Goal: Use online tool/utility: Use online tool/utility

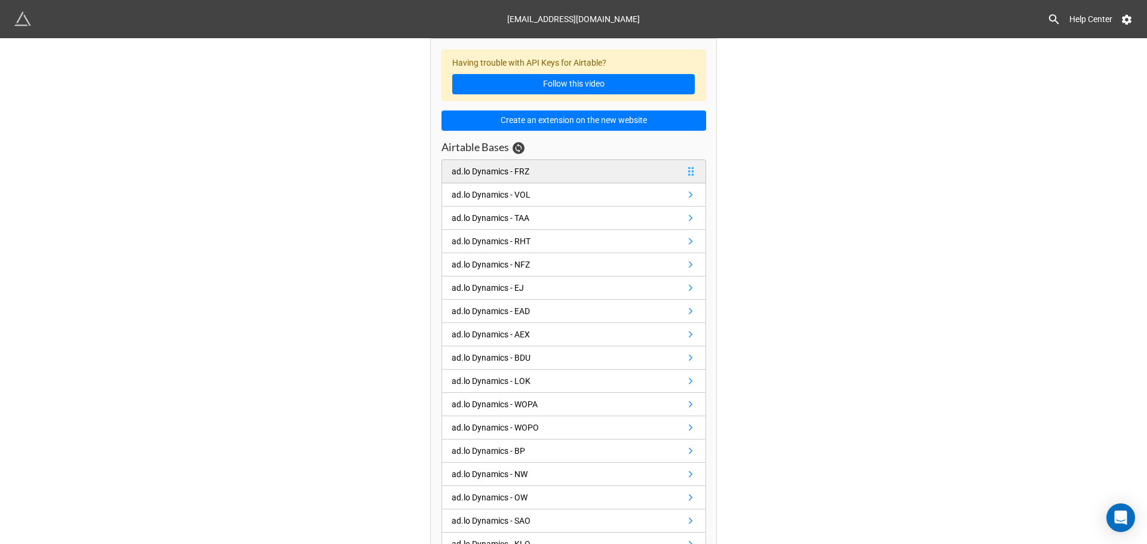
click at [558, 173] on link "ad.lo Dynamics - FRZ" at bounding box center [573, 172] width 265 height 24
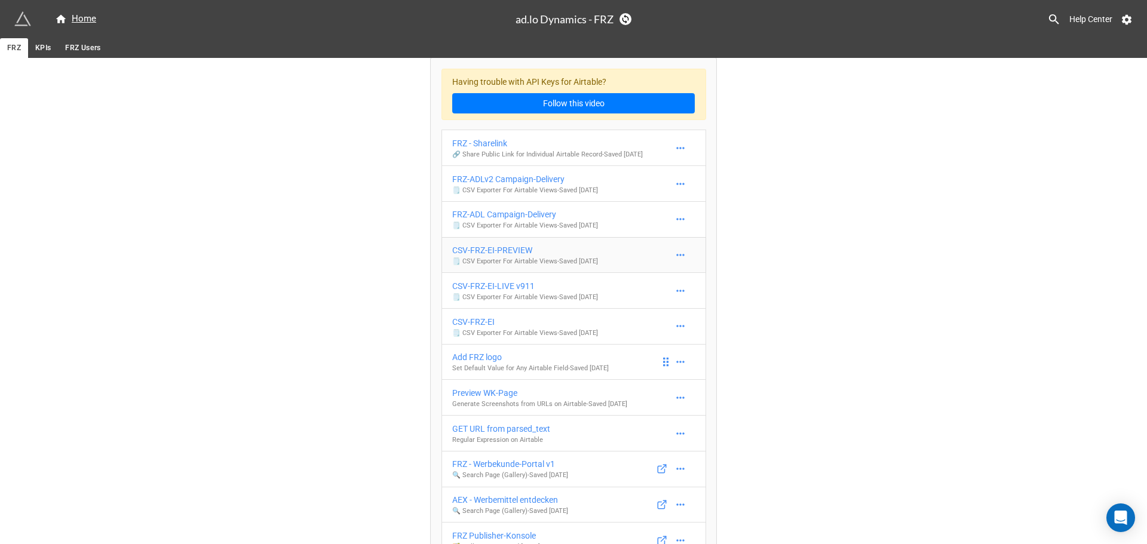
scroll to position [4, 0]
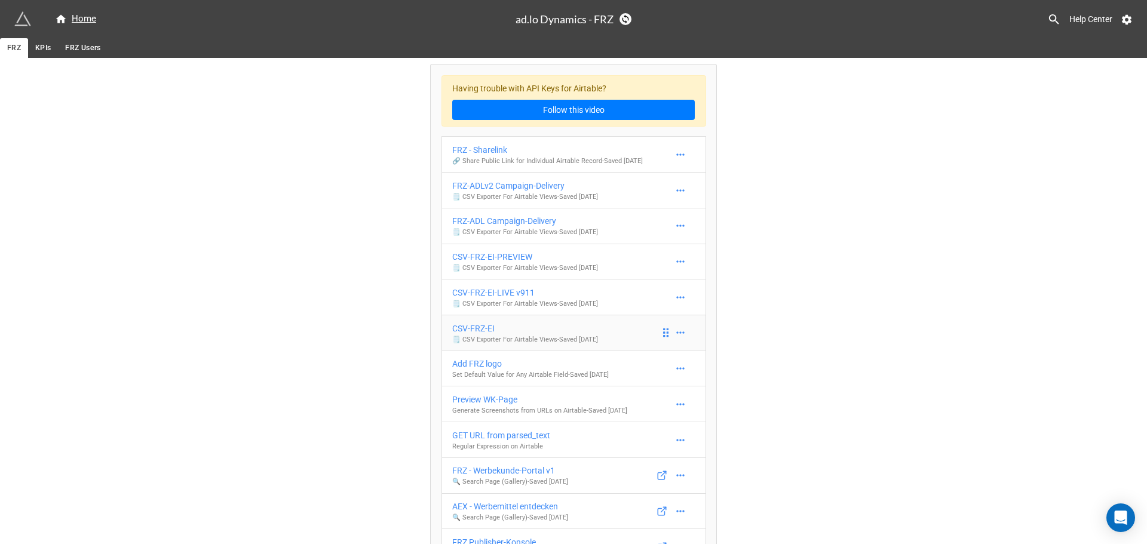
click at [598, 322] on div "CSV-FRZ-EI" at bounding box center [525, 328] width 146 height 13
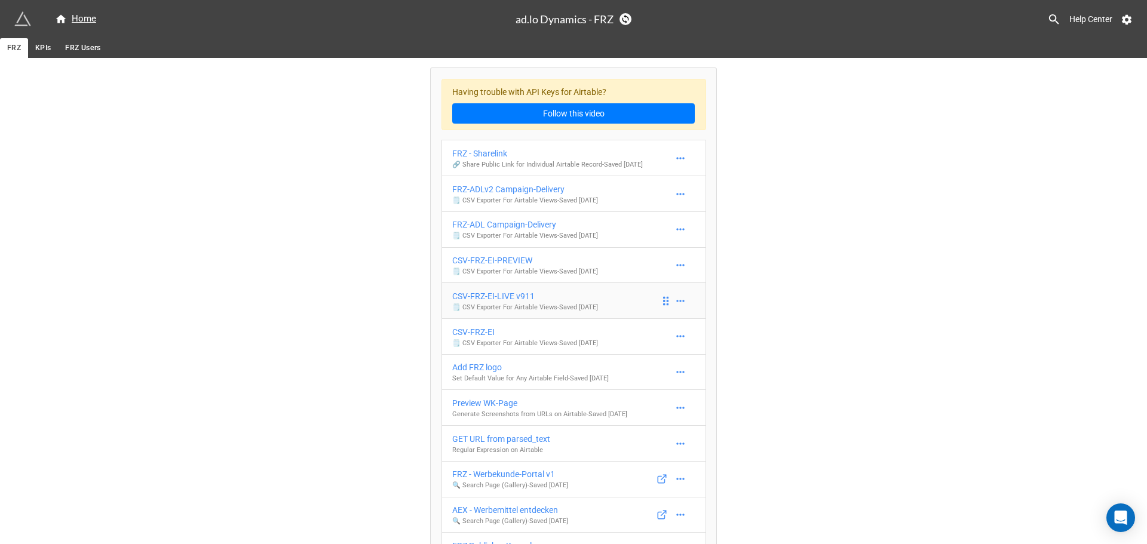
click at [579, 290] on div "CSV-FRZ-EI-LIVE v911" at bounding box center [525, 296] width 146 height 13
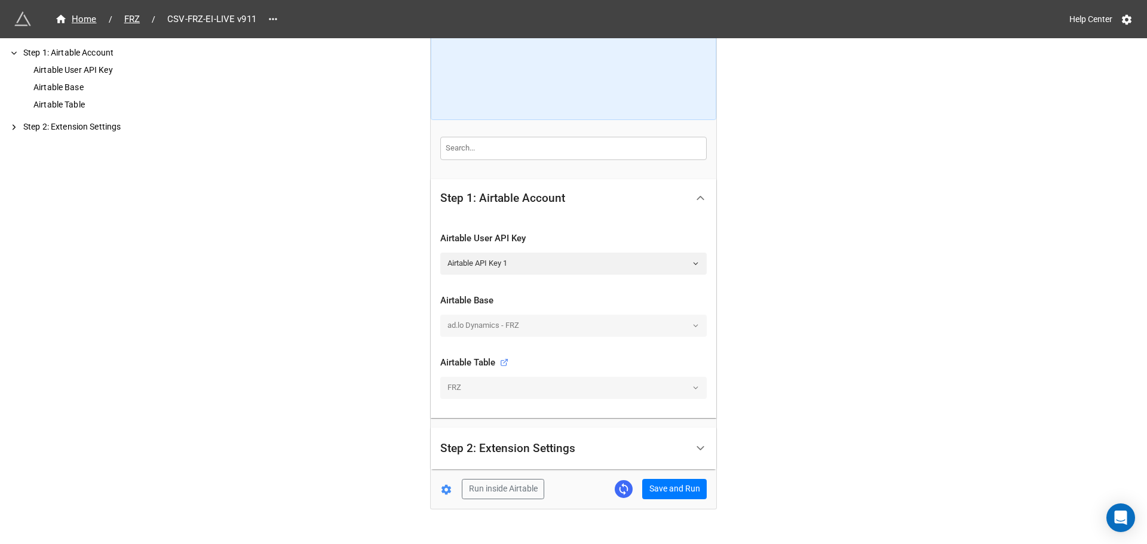
scroll to position [126, 0]
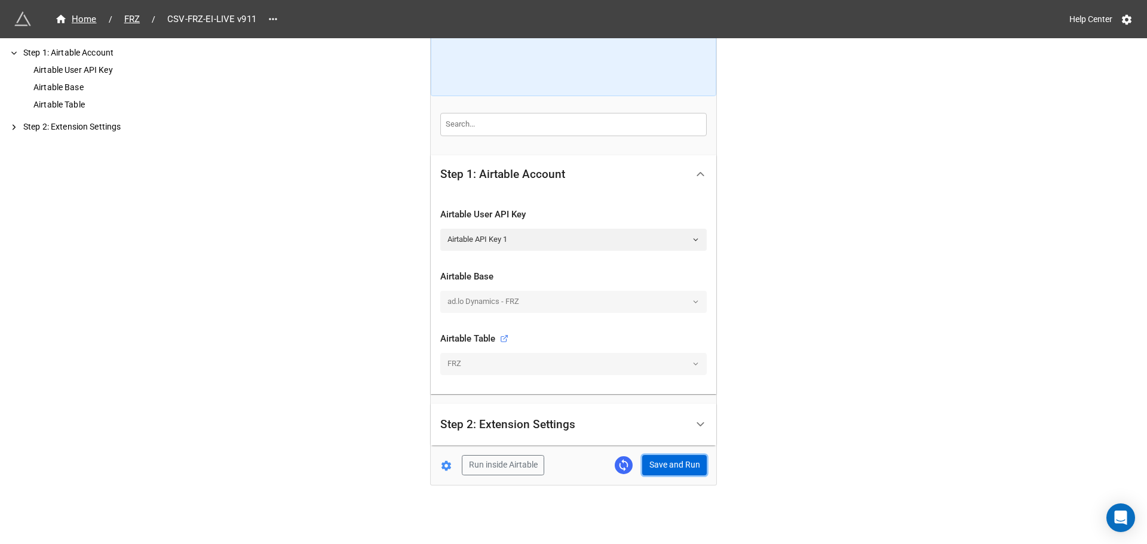
click at [680, 466] on button "Save and Run" at bounding box center [674, 465] width 65 height 20
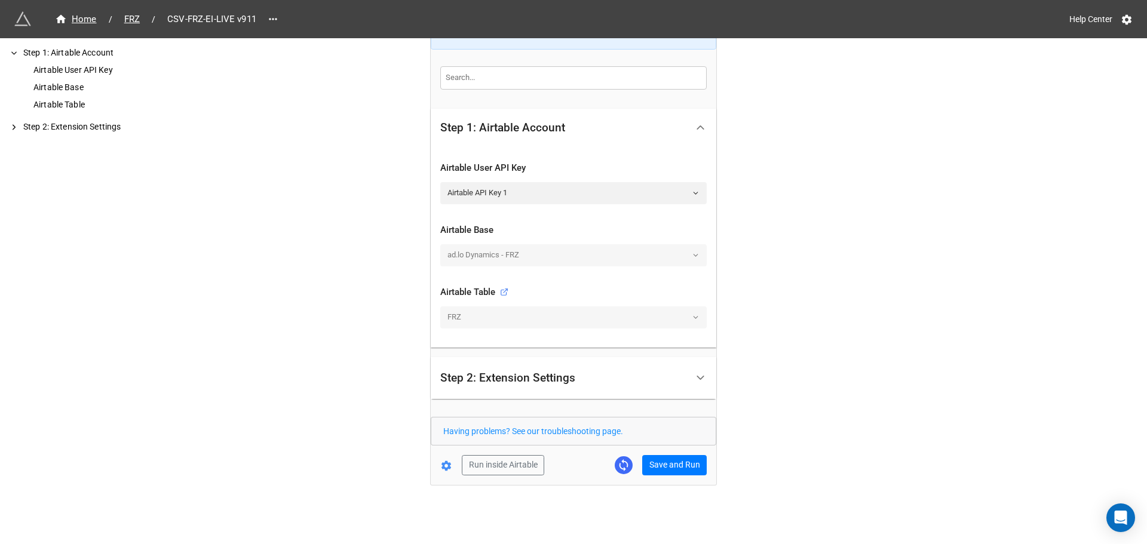
scroll to position [0, 0]
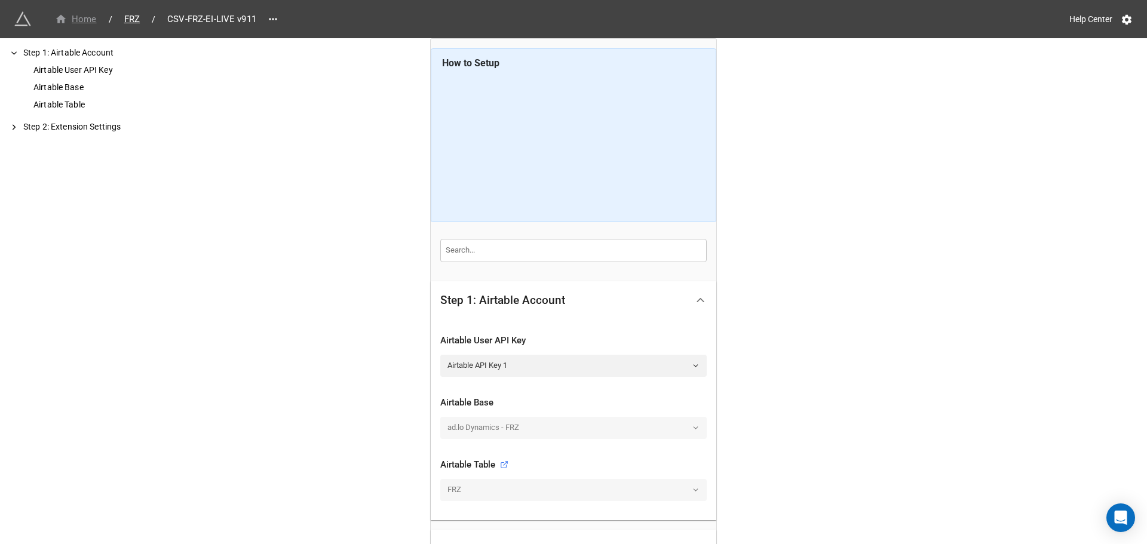
click at [82, 20] on div "Home" at bounding box center [76, 20] width 42 height 14
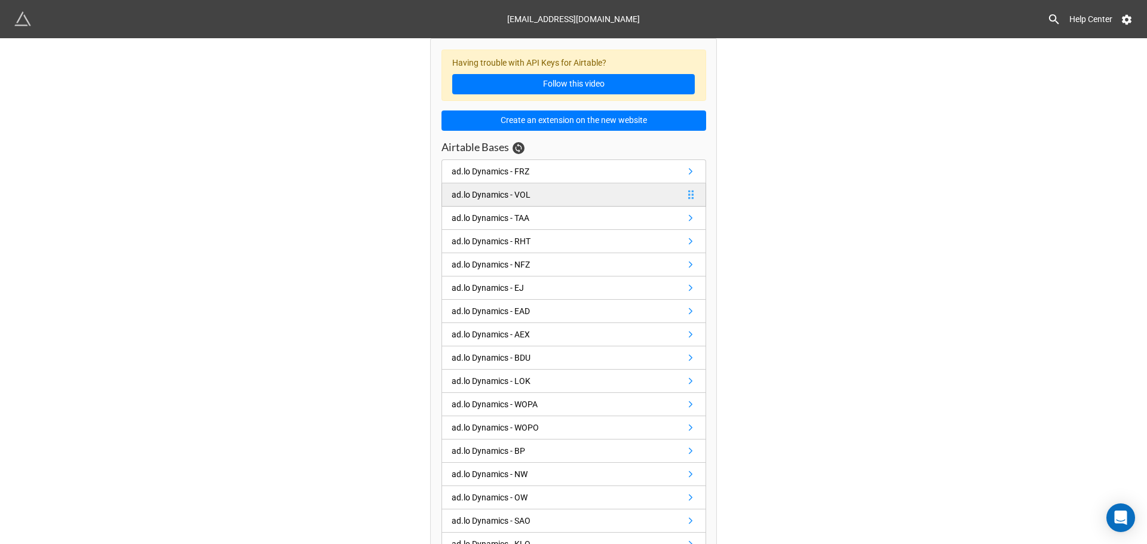
click at [559, 201] on link "ad.lo Dynamics - VOL" at bounding box center [573, 194] width 265 height 23
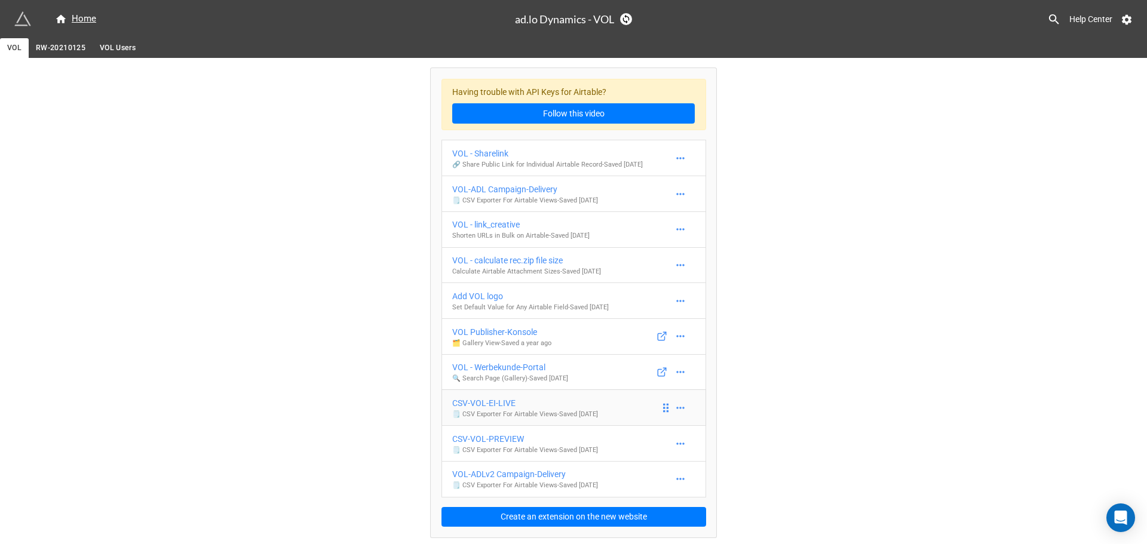
click at [598, 400] on div "CSV-VOL-EI-LIVE" at bounding box center [525, 403] width 146 height 13
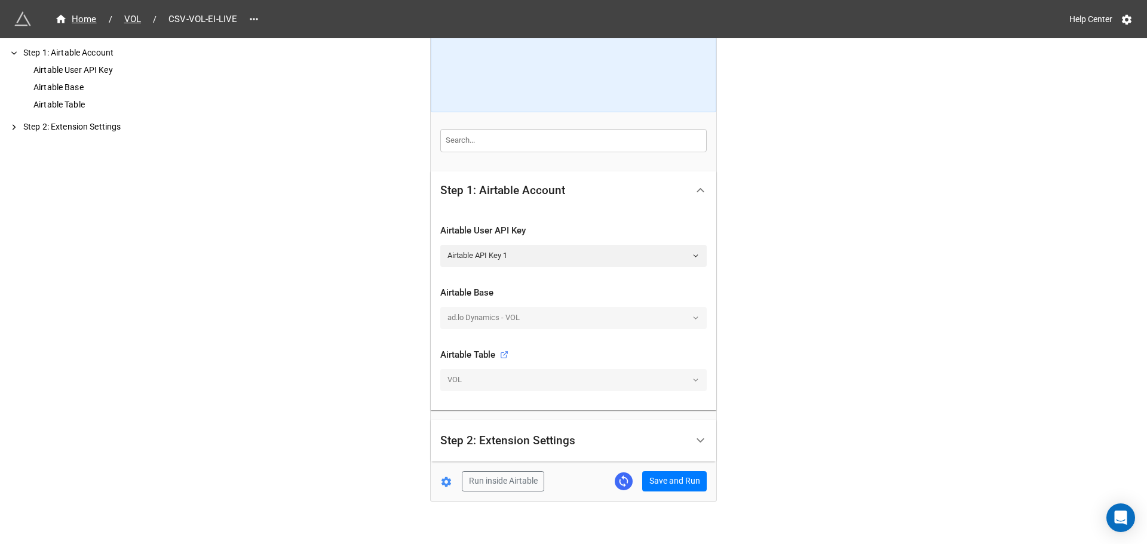
scroll to position [126, 0]
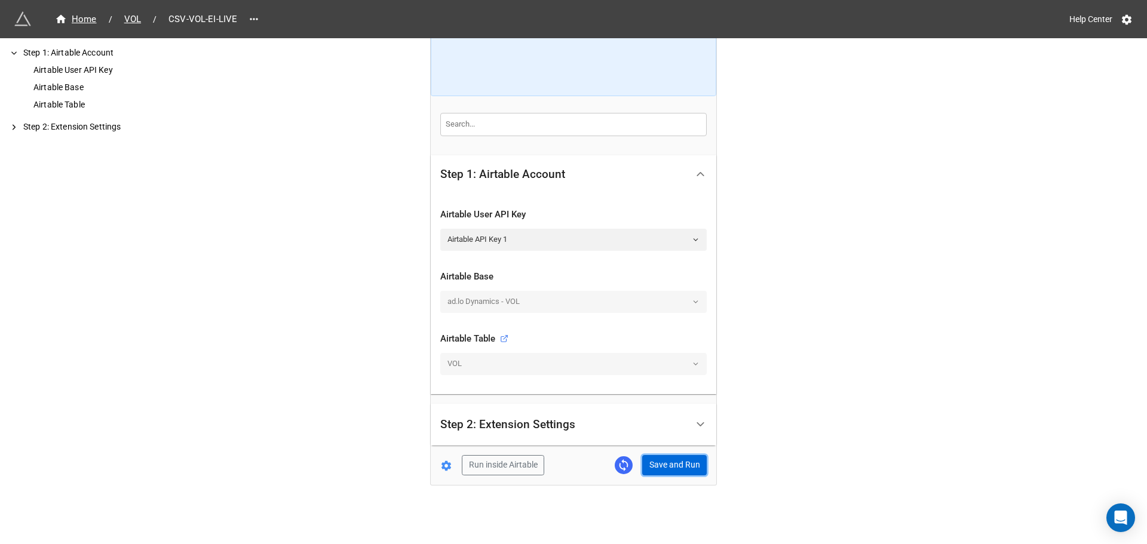
click at [668, 470] on button "Save and Run" at bounding box center [674, 465] width 65 height 20
